Goal: Task Accomplishment & Management: Use online tool/utility

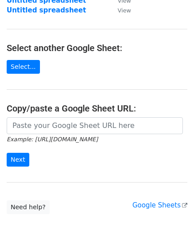
scroll to position [89, 0]
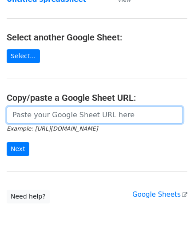
click at [33, 116] on input "url" at bounding box center [95, 115] width 176 height 17
paste input "[URL][DOMAIN_NAME]"
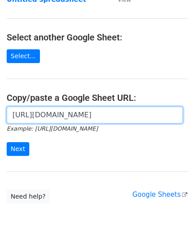
scroll to position [0, 194]
type input "[URL][DOMAIN_NAME]"
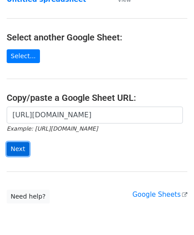
click at [16, 149] on input "Next" at bounding box center [18, 149] width 23 height 14
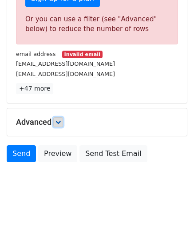
click at [61, 119] on icon at bounding box center [58, 121] width 5 height 5
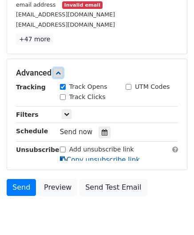
scroll to position [362, 0]
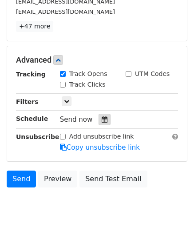
click at [102, 117] on icon at bounding box center [105, 119] width 6 height 6
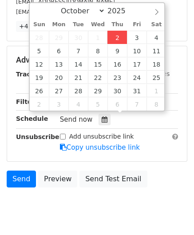
type input "[DATE] 12:00"
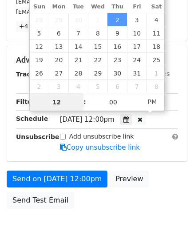
scroll to position [0, 0]
type input "8"
type input "[DATE] 20:00"
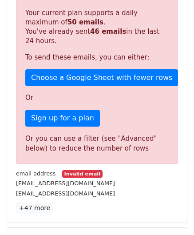
scroll to position [407, 0]
